Goal: Task Accomplishment & Management: Use online tool/utility

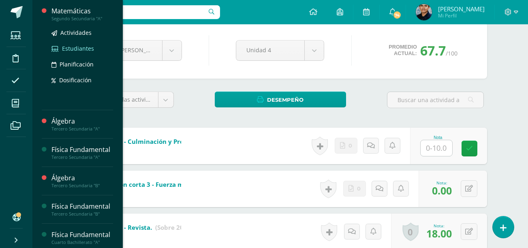
click at [72, 49] on span "Estudiantes" at bounding box center [78, 49] width 32 height 8
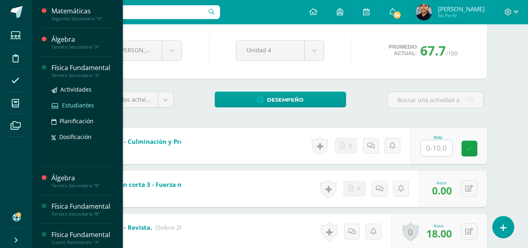
click at [64, 109] on span "Estudiantes" at bounding box center [78, 105] width 32 height 8
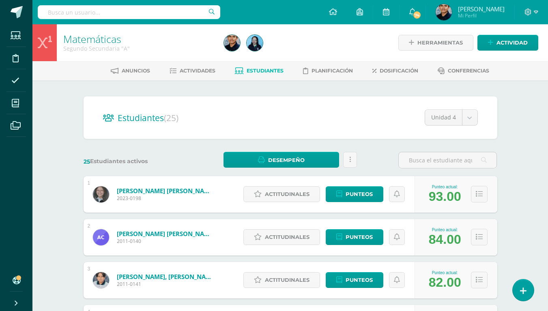
click at [184, 154] on div "25 Estudiantes activos" at bounding box center [132, 160] width 105 height 17
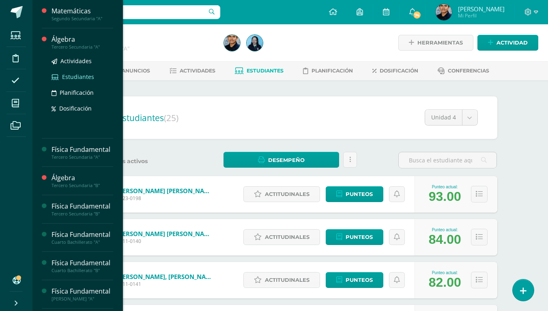
click at [75, 75] on span "Estudiantes" at bounding box center [78, 77] width 32 height 8
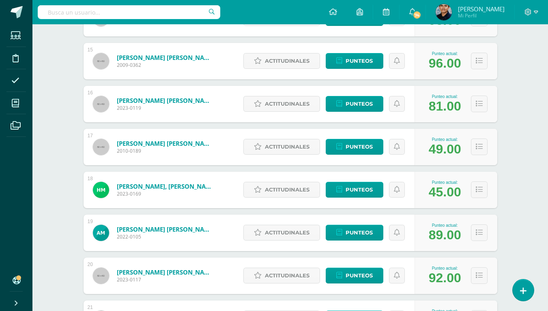
scroll to position [736, 0]
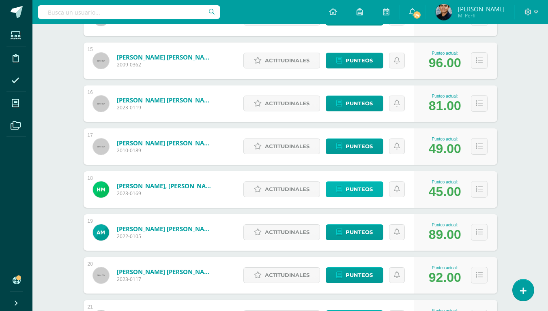
click at [337, 192] on icon at bounding box center [339, 189] width 6 height 7
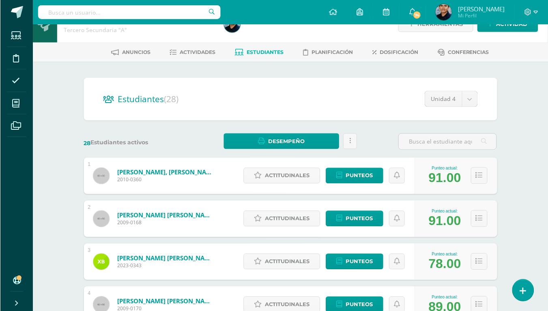
scroll to position [0, 0]
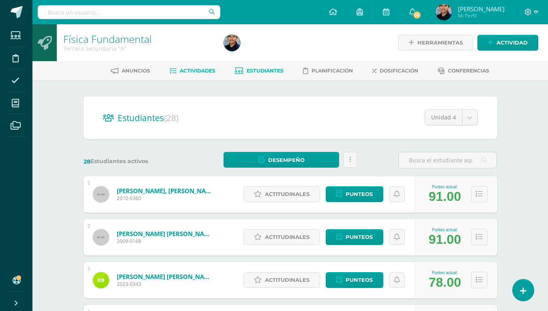
click at [206, 74] on link "Actividades" at bounding box center [192, 70] width 46 height 13
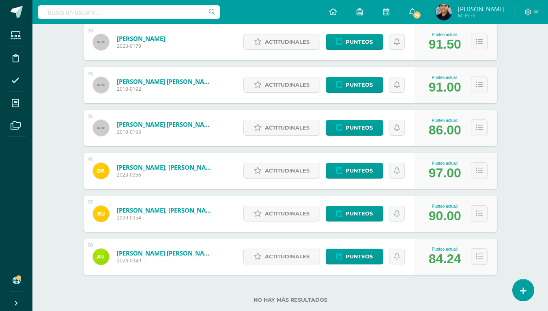
scroll to position [1116, 0]
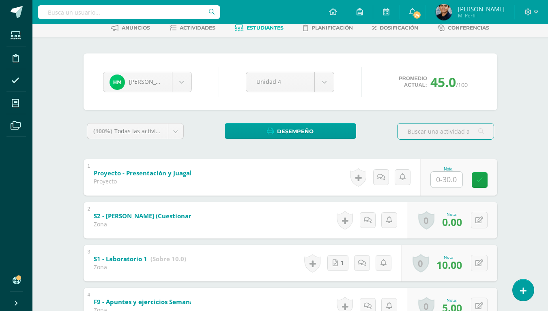
scroll to position [44, 0]
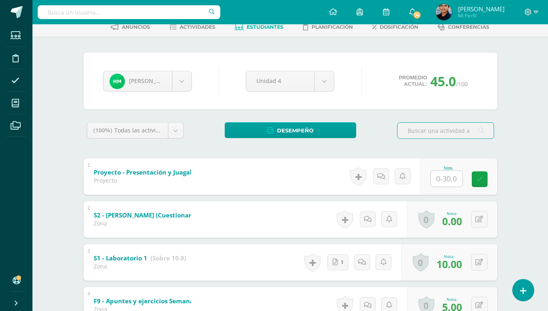
click at [444, 182] on input "text" at bounding box center [447, 179] width 32 height 16
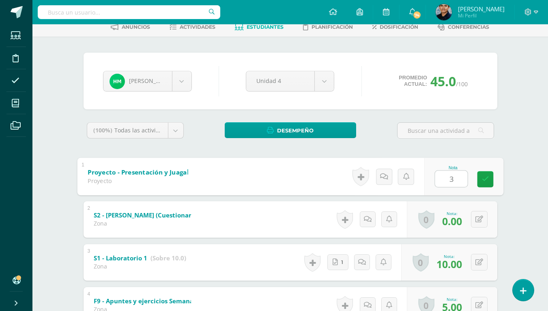
type input "30"
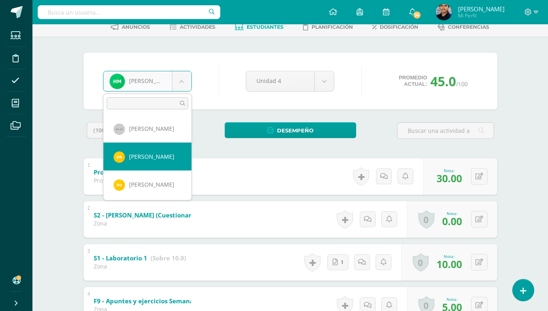
scroll to position [702, 0]
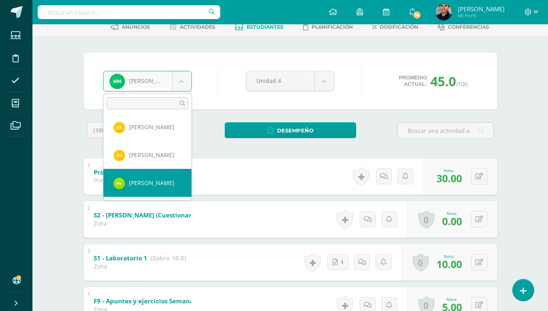
select select "1353"
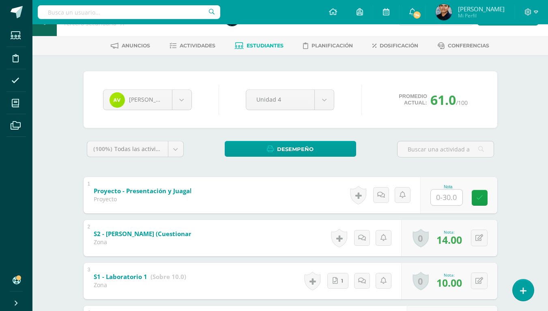
scroll to position [26, 0]
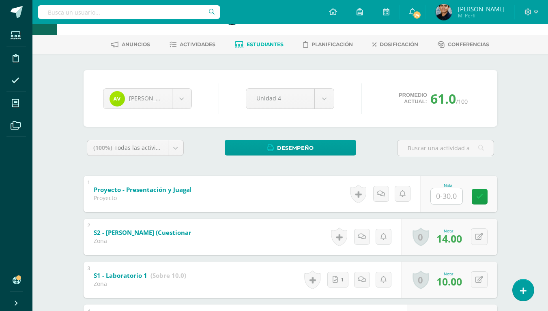
click at [97, 123] on div "[PERSON_NAME] [PERSON_NAME] [PERSON_NAME] [PERSON_NAME] [PERSON_NAME] [PERSON_N…" at bounding box center [291, 98] width 414 height 57
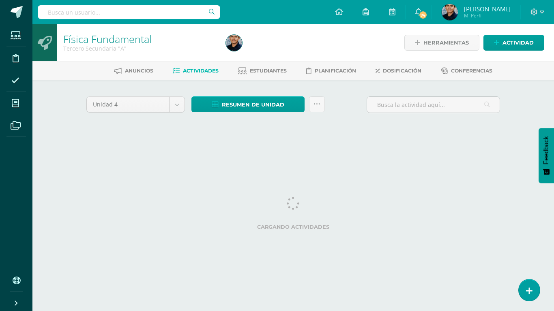
click at [244, 208] on div "Cargando actividades" at bounding box center [293, 215] width 414 height 36
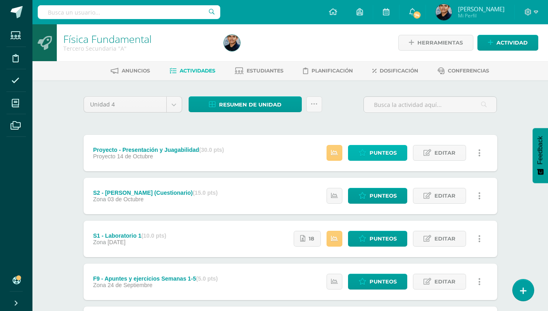
click at [392, 150] on span "Punteos" at bounding box center [382, 153] width 27 height 15
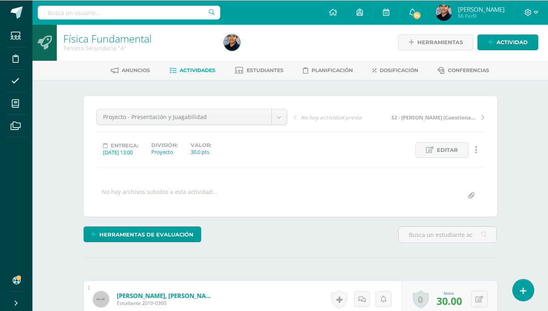
scroll to position [1, 0]
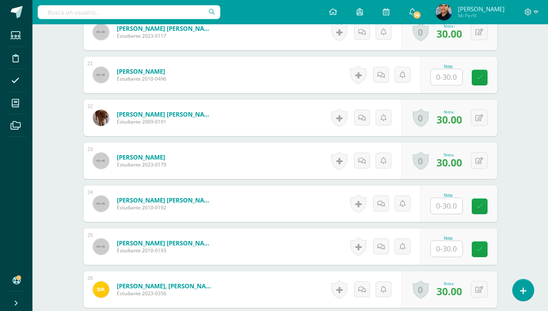
scroll to position [1084, 0]
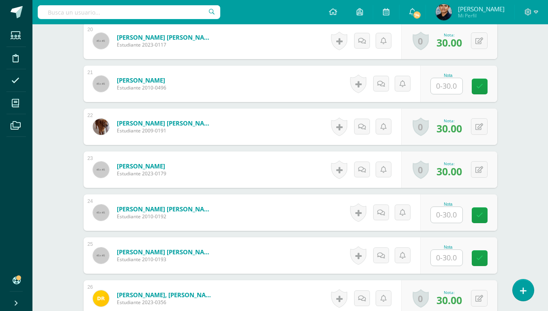
click at [444, 223] on div at bounding box center [446, 215] width 32 height 17
click at [433, 214] on div "Nota" at bounding box center [458, 213] width 77 height 36
type input "25"
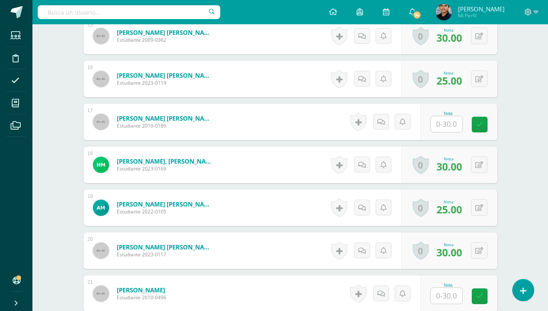
scroll to position [865, 0]
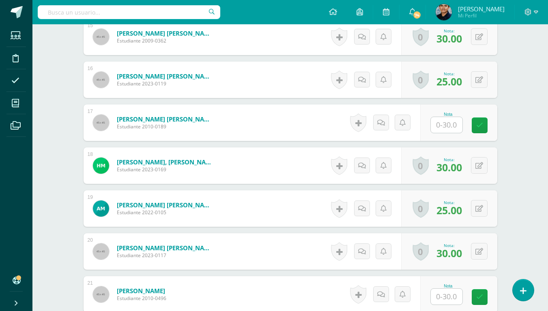
click at [444, 128] on input "text" at bounding box center [447, 125] width 32 height 16
type input "25"
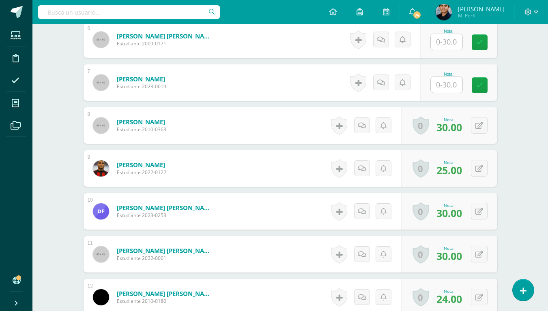
scroll to position [444, 0]
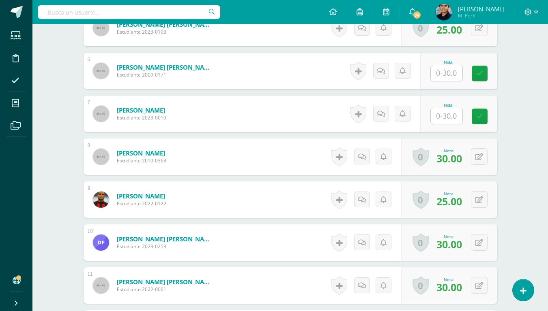
click at [447, 114] on input "text" at bounding box center [447, 116] width 32 height 16
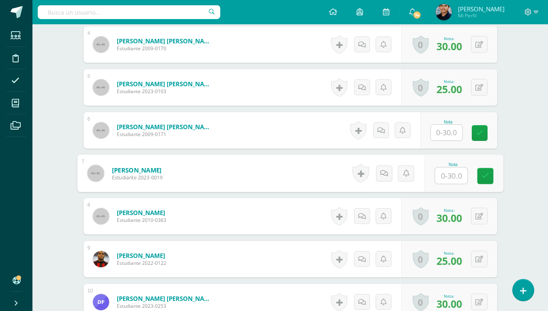
scroll to position [382, 0]
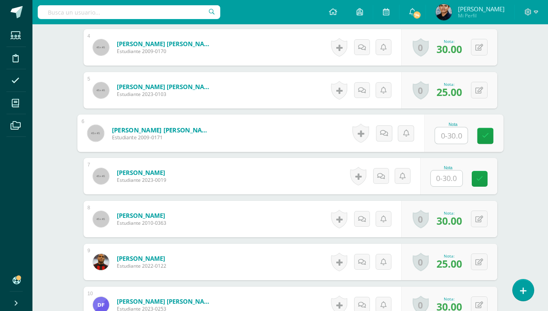
click at [444, 141] on input "text" at bounding box center [451, 136] width 32 height 16
type input "25"
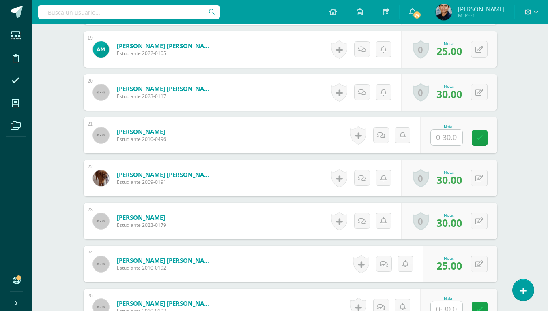
scroll to position [1016, 0]
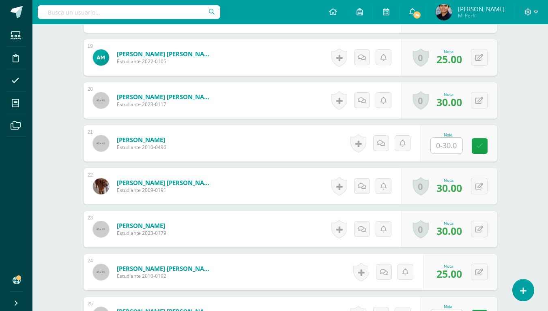
click at [447, 151] on input "text" at bounding box center [447, 146] width 32 height 16
type input "30"
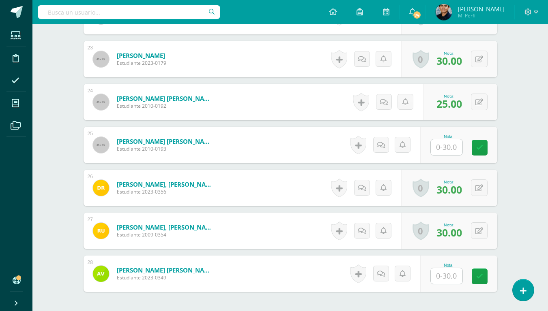
scroll to position [1191, 0]
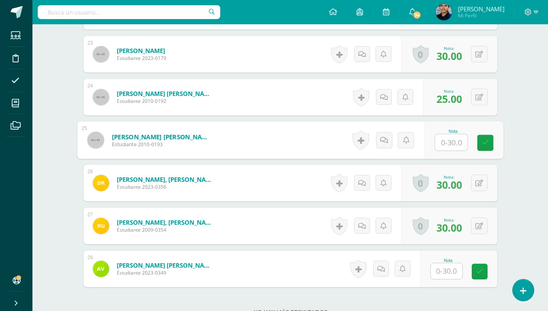
click at [446, 139] on input "text" at bounding box center [451, 143] width 32 height 16
type input "30"
click at [440, 274] on input "text" at bounding box center [447, 272] width 32 height 16
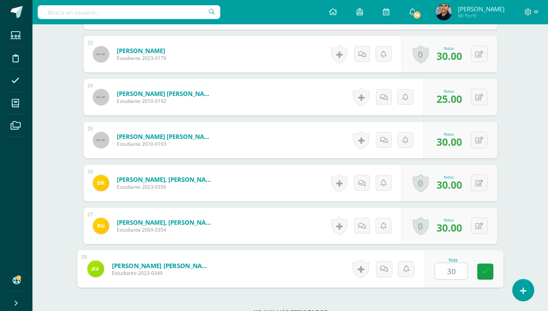
type input "3"
type input "25"
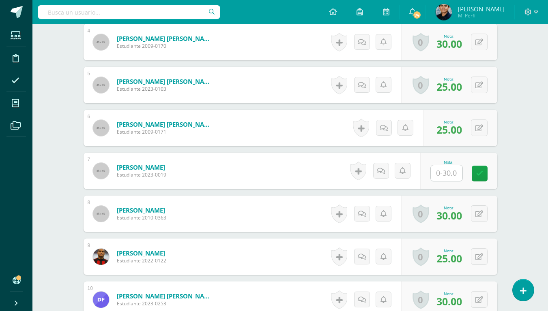
scroll to position [386, 0]
click at [450, 175] on input "text" at bounding box center [451, 174] width 32 height 16
type input "30"
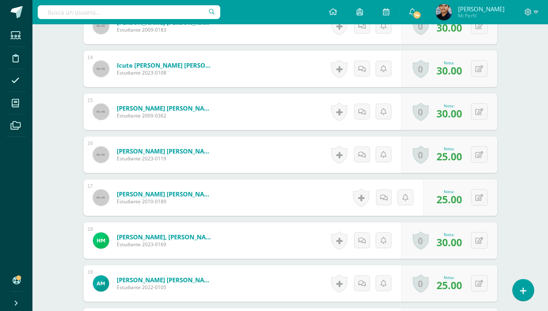
scroll to position [838, 0]
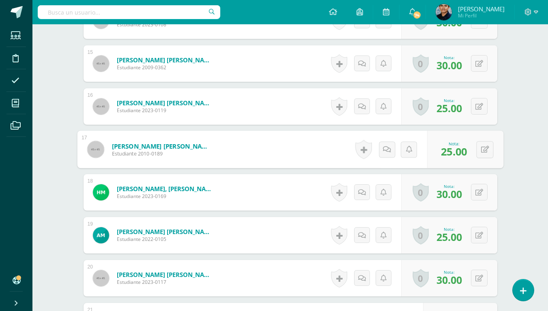
click at [169, 147] on link "Mayén Sánchez, Joaquín Andrés" at bounding box center [162, 146] width 100 height 9
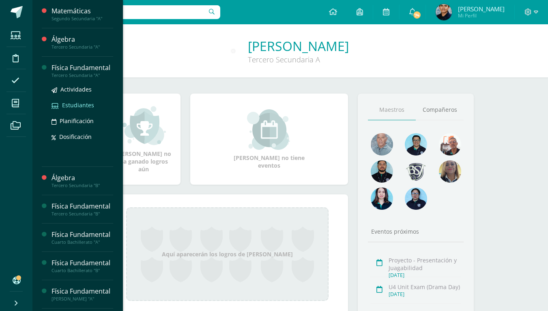
click at [81, 109] on span "Estudiantes" at bounding box center [78, 105] width 32 height 8
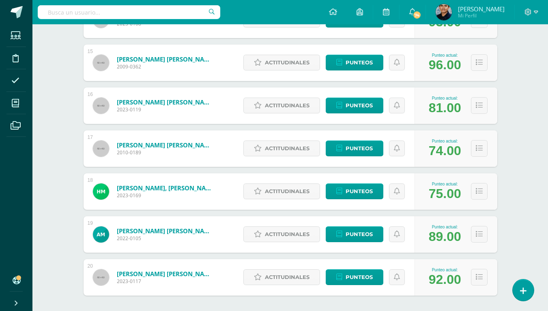
scroll to position [738, 0]
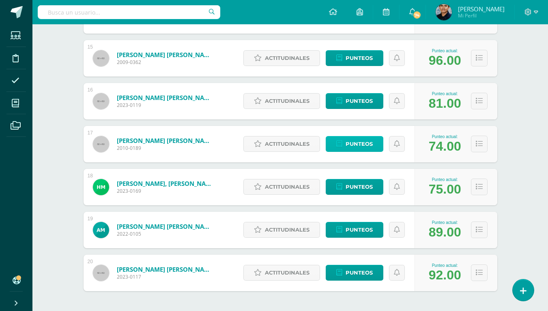
click at [371, 147] on span "Punteos" at bounding box center [358, 144] width 27 height 15
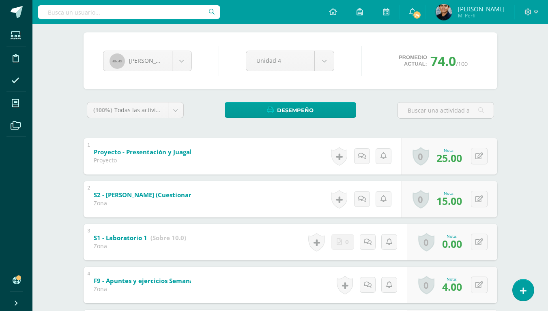
scroll to position [65, 0]
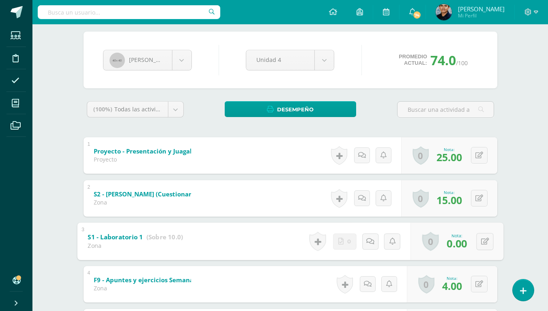
click at [110, 238] on b "S1 - Laboratorio 1" at bounding box center [115, 237] width 55 height 9
click at [127, 235] on b "S1 - Laboratorio 1" at bounding box center [115, 237] width 55 height 9
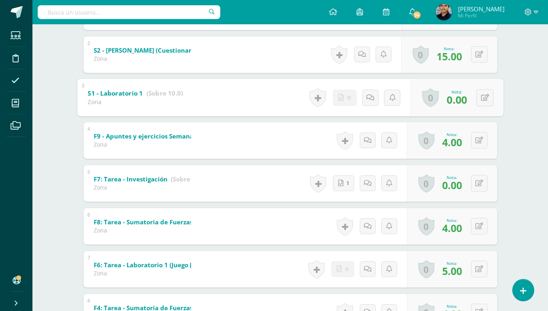
scroll to position [209, 0]
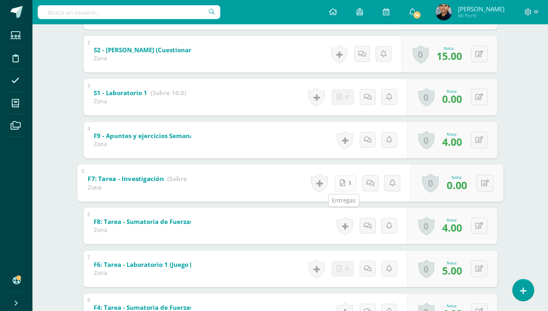
click at [351, 186] on link "1" at bounding box center [345, 183] width 22 height 16
click at [483, 180] on icon at bounding box center [484, 183] width 8 height 7
type input "5"
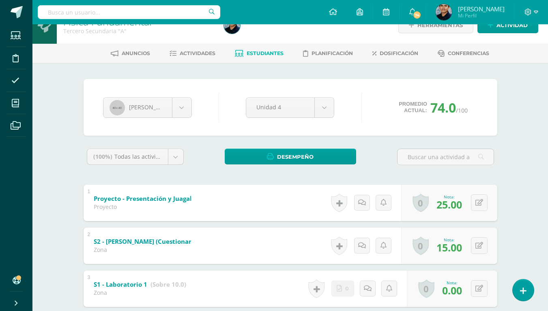
scroll to position [17, 0]
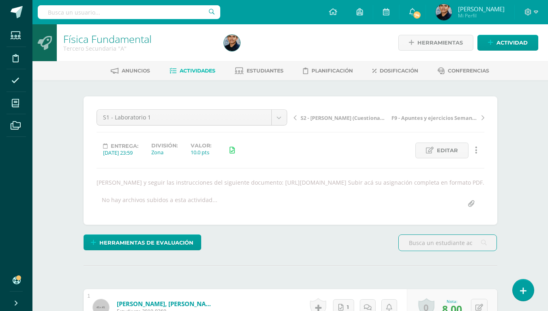
scroll to position [0, 0]
drag, startPoint x: 245, startPoint y: 181, endPoint x: 511, endPoint y: 194, distance: 266.3
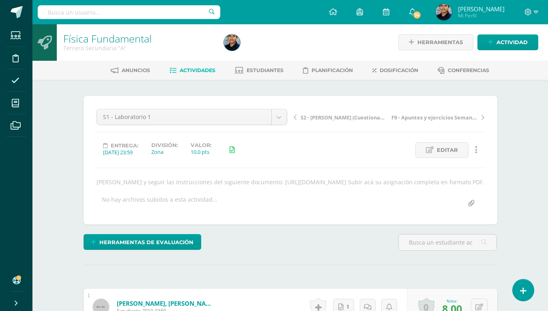
copy div "[URL][DOMAIN_NAME]"
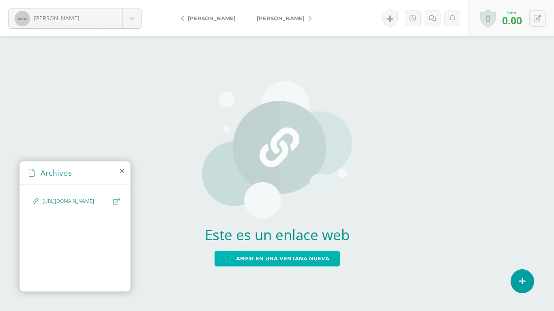
click at [240, 255] on span "Abrir en una ventana nueva" at bounding box center [282, 258] width 93 height 15
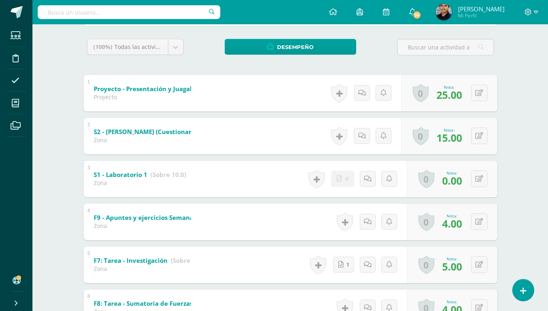
scroll to position [128, 0]
